Goal: Information Seeking & Learning: Learn about a topic

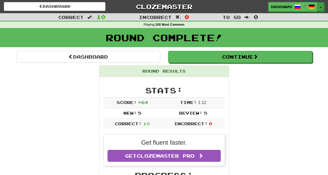
click at [320, 7] on button "Toggle Dropdown" at bounding box center [320, 6] width 7 height 9
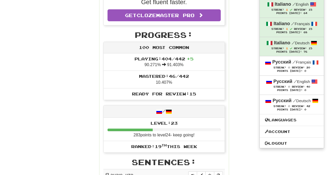
scroll to position [142, 0]
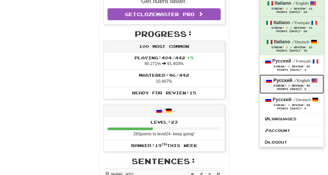
click at [288, 84] on div "Streak: 0 Review: 40" at bounding box center [292, 86] width 54 height 4
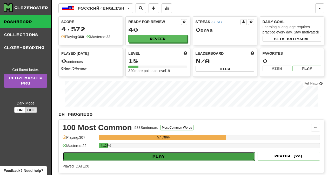
click at [165, 154] on button "Play" at bounding box center [159, 156] width 192 height 9
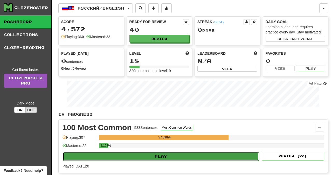
select select "**"
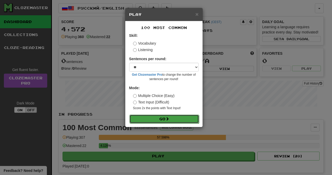
click at [163, 120] on button "Go" at bounding box center [164, 119] width 70 height 9
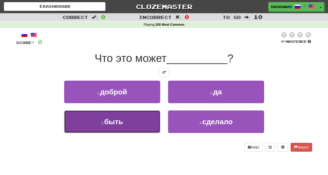
click at [135, 127] on button "3 . быть" at bounding box center [112, 122] width 96 height 23
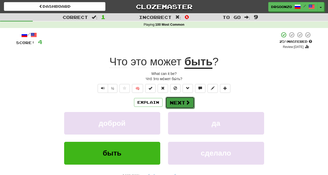
click at [181, 102] on button "Next" at bounding box center [179, 103] width 29 height 12
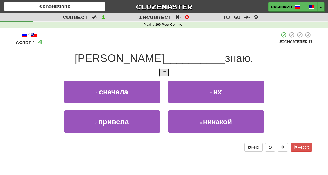
click at [164, 75] on button at bounding box center [164, 72] width 10 height 9
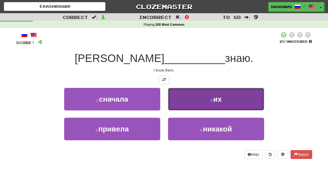
click at [219, 106] on button "2 . их" at bounding box center [216, 99] width 96 height 23
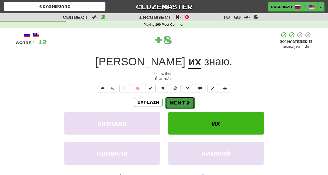
click at [178, 102] on button "Next" at bounding box center [179, 103] width 29 height 12
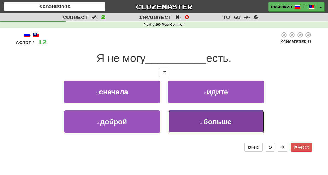
click at [204, 119] on button "4 . больше" at bounding box center [216, 122] width 96 height 23
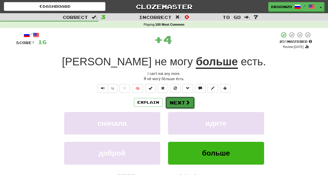
click at [179, 104] on button "Next" at bounding box center [179, 103] width 29 height 12
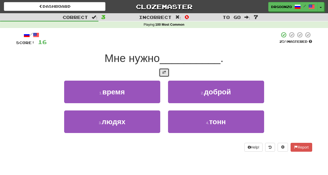
click at [164, 74] on span at bounding box center [164, 73] width 4 height 4
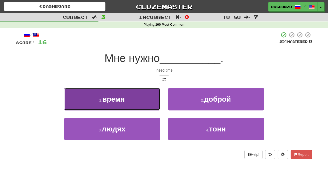
click at [136, 102] on button "1 . время" at bounding box center [112, 99] width 96 height 23
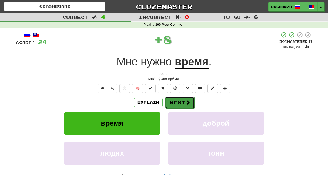
click at [184, 101] on button "Next" at bounding box center [179, 103] width 29 height 12
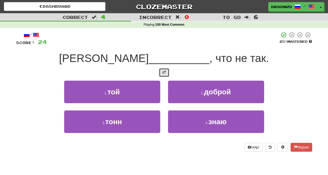
click at [165, 73] on span at bounding box center [164, 73] width 4 height 4
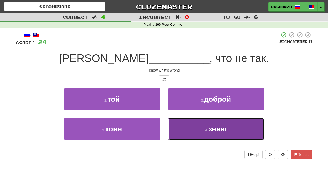
click at [211, 130] on span "знаю" at bounding box center [217, 129] width 18 height 8
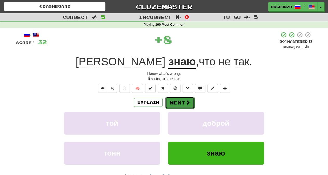
click at [182, 102] on button "Next" at bounding box center [179, 103] width 29 height 12
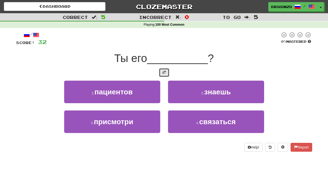
click at [164, 74] on span at bounding box center [164, 73] width 4 height 4
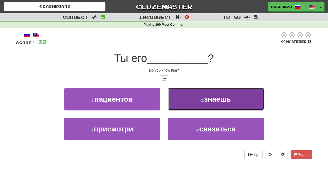
click at [197, 94] on button "2 . знаешь" at bounding box center [216, 99] width 96 height 23
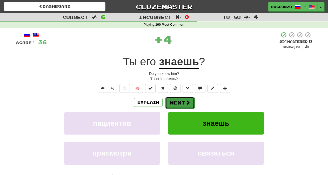
click at [184, 104] on button "Next" at bounding box center [179, 103] width 29 height 12
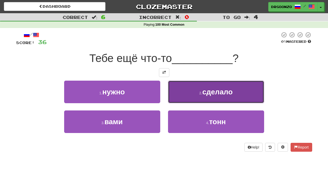
click at [171, 100] on button "2 . сделало" at bounding box center [216, 92] width 96 height 23
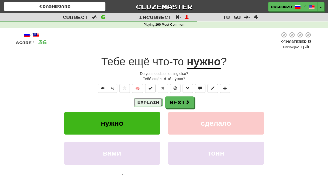
click at [145, 102] on button "Explain" at bounding box center [148, 102] width 29 height 9
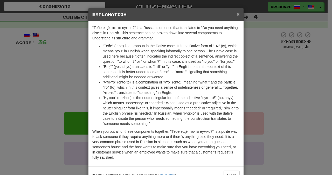
click at [237, 11] on span "×" at bounding box center [238, 14] width 3 height 6
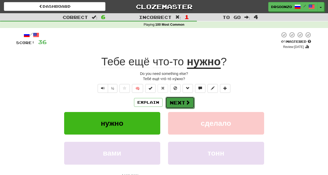
click at [178, 102] on button "Next" at bounding box center [179, 103] width 29 height 12
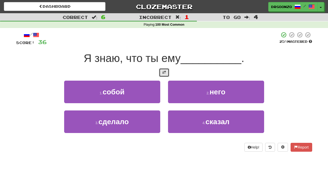
click at [166, 72] on span at bounding box center [164, 73] width 4 height 4
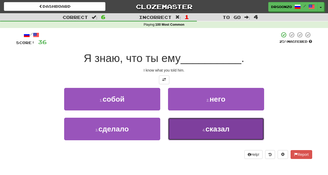
click at [220, 131] on span "сказал" at bounding box center [217, 129] width 24 height 8
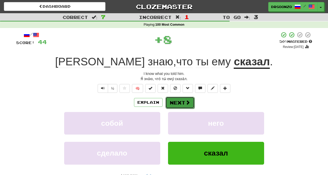
click at [188, 105] on span at bounding box center [187, 102] width 5 height 5
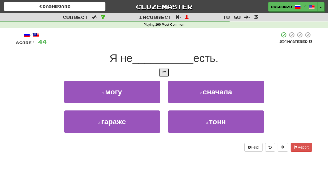
click at [165, 72] on span at bounding box center [164, 73] width 4 height 4
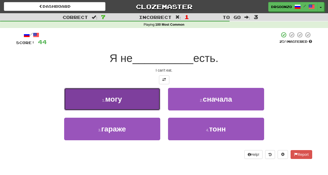
click at [127, 99] on button "1 . могу" at bounding box center [112, 99] width 96 height 23
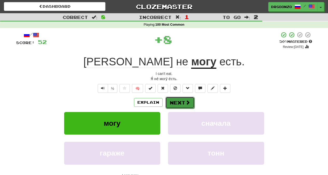
click at [190, 103] on button "Next" at bounding box center [179, 103] width 29 height 12
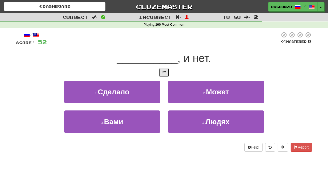
click at [163, 72] on span at bounding box center [164, 73] width 4 height 4
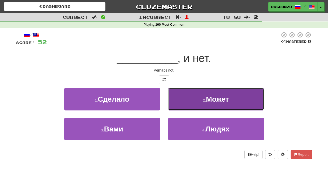
click at [204, 96] on button "2 . Может" at bounding box center [216, 99] width 96 height 23
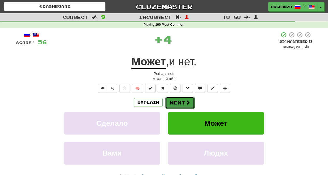
click at [185, 100] on button "Next" at bounding box center [179, 103] width 29 height 12
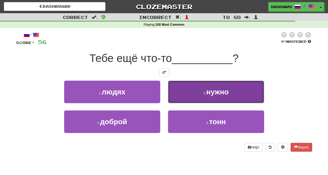
click at [208, 94] on span "нужно" at bounding box center [217, 92] width 23 height 8
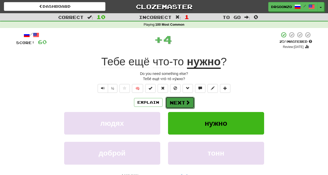
click at [178, 102] on button "Next" at bounding box center [179, 103] width 29 height 12
